Goal: Go to known website: Access a specific website the user already knows

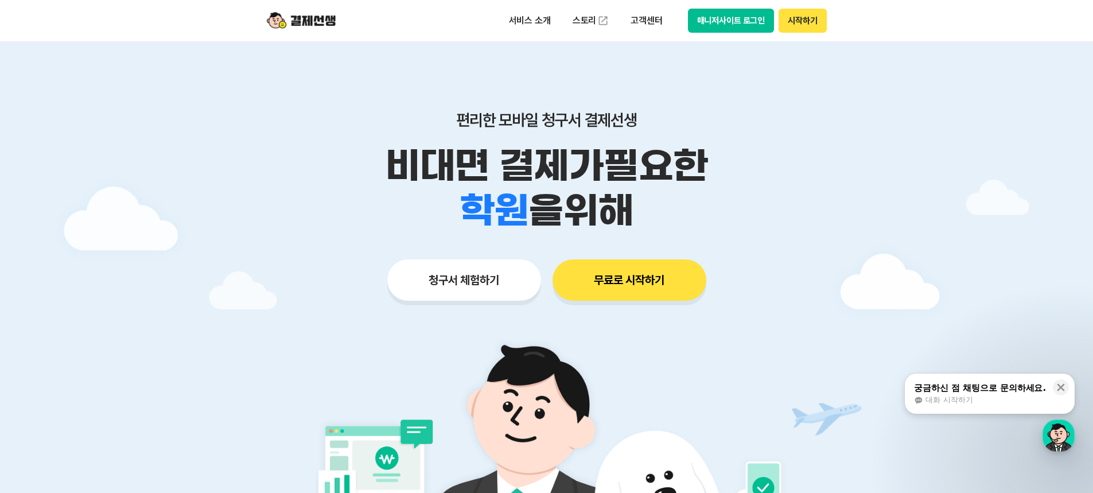
click at [722, 15] on button "매니저사이트 로그인" at bounding box center [731, 21] width 87 height 24
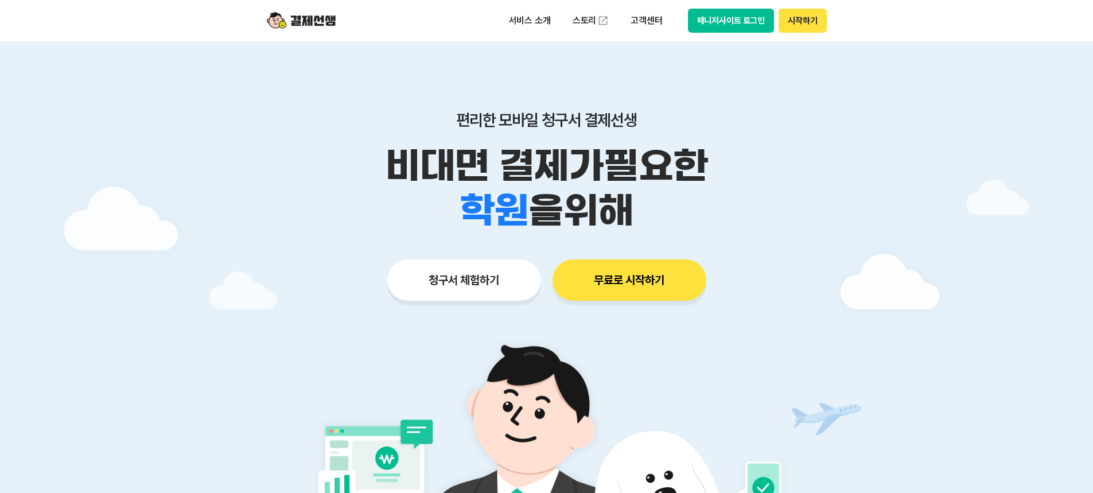
click at [755, 25] on button "매니저사이트 로그인" at bounding box center [731, 21] width 87 height 24
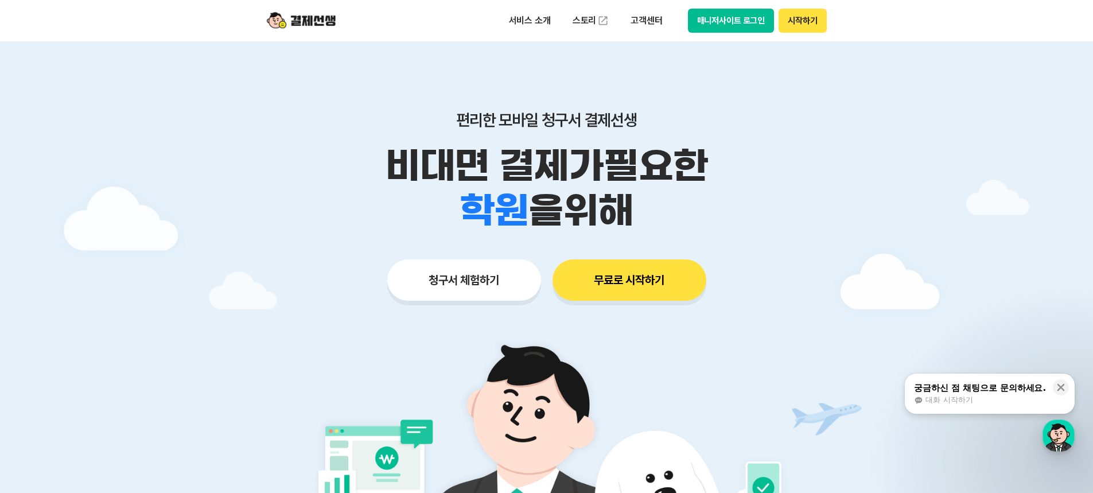
click at [714, 16] on button "매니저사이트 로그인" at bounding box center [731, 21] width 87 height 24
